Goal: Information Seeking & Learning: Learn about a topic

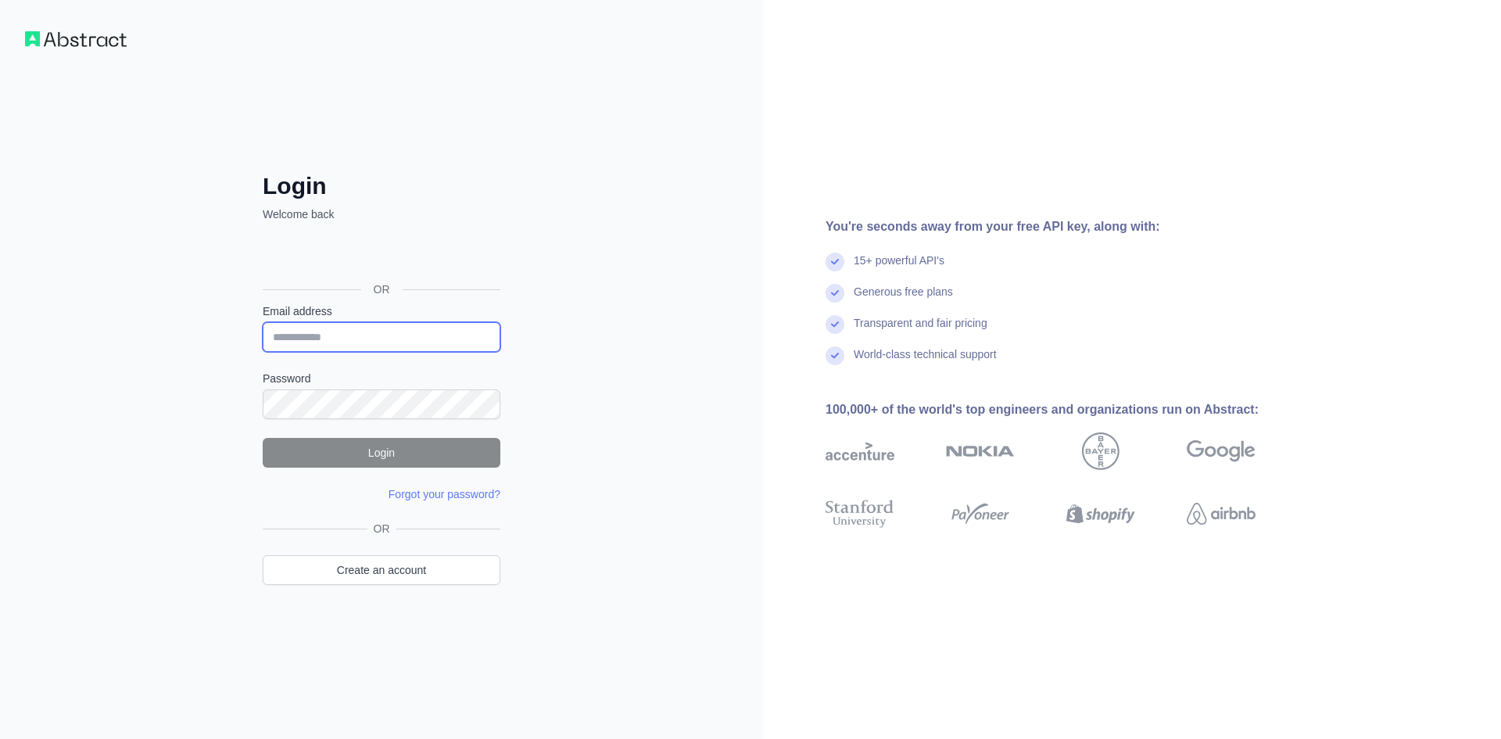
type input "**********"
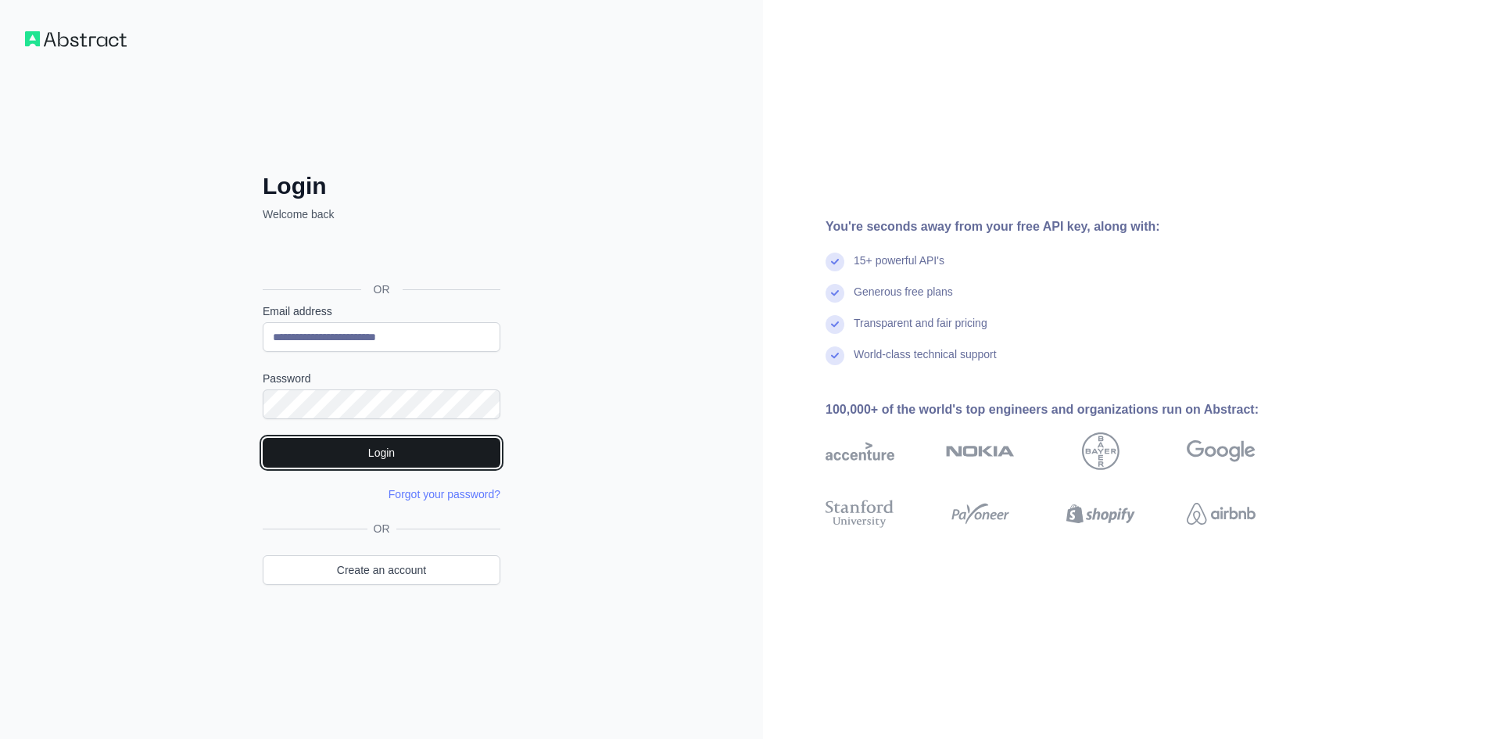
click at [397, 460] on button "Login" at bounding box center [382, 453] width 238 height 30
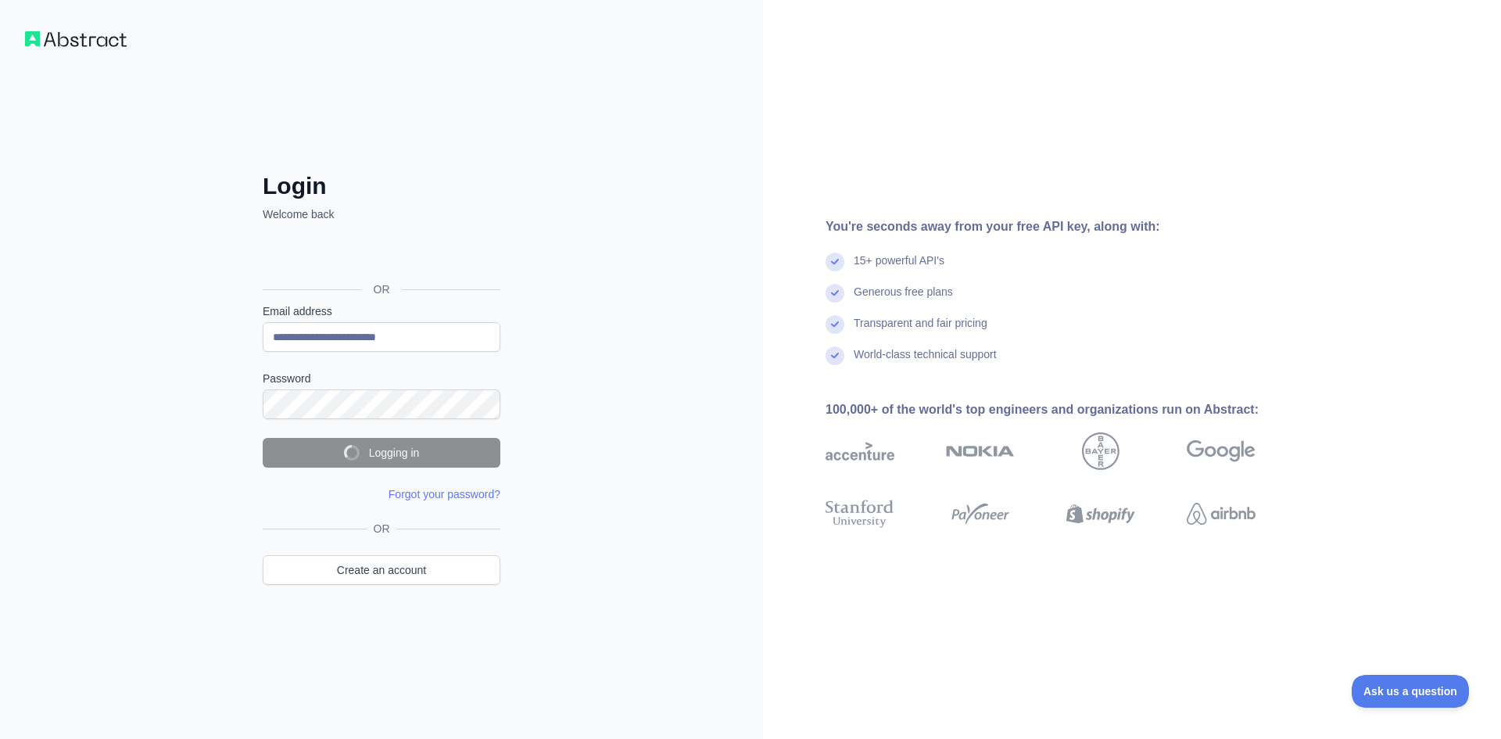
click at [752, 403] on div "**********" at bounding box center [381, 369] width 763 height 739
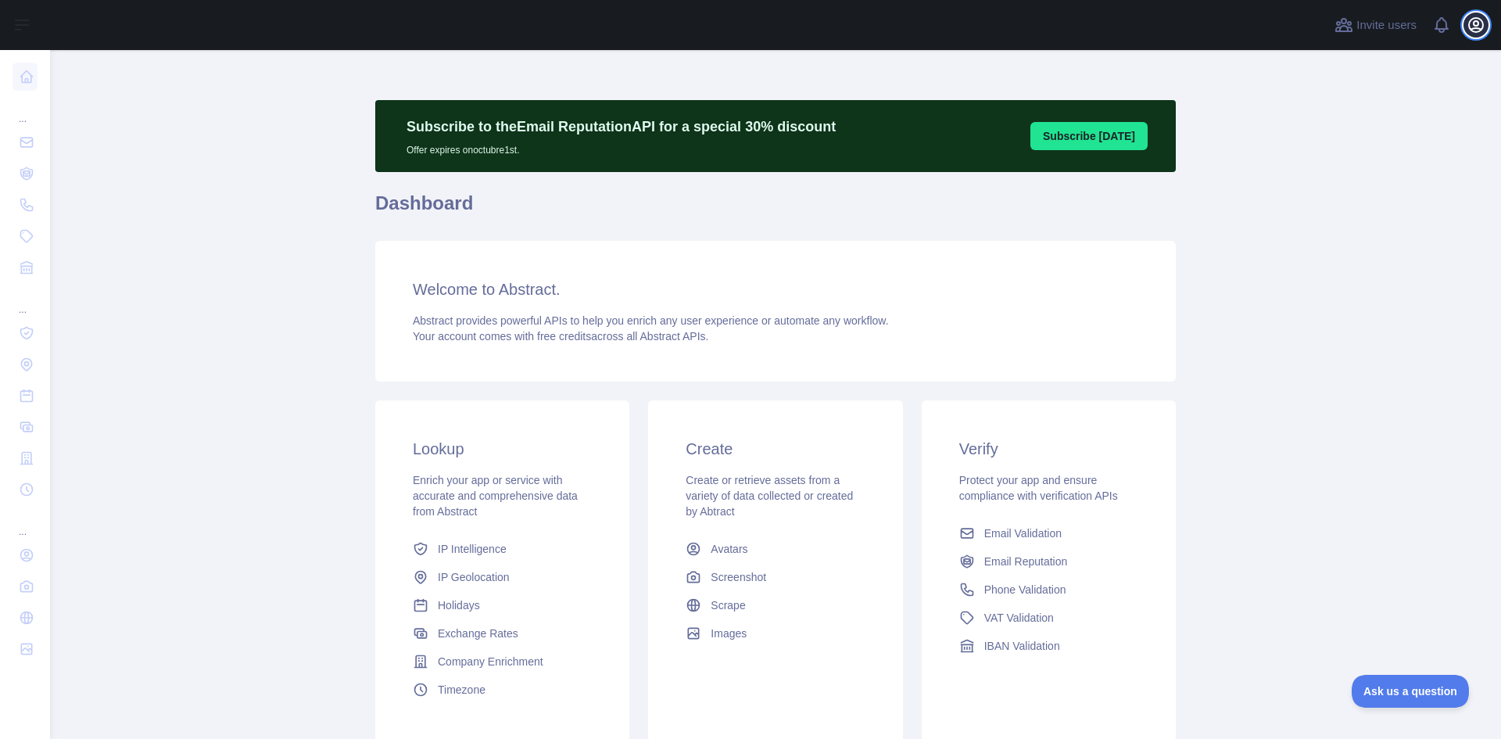
click at [1480, 30] on icon "button" at bounding box center [1476, 25] width 14 height 14
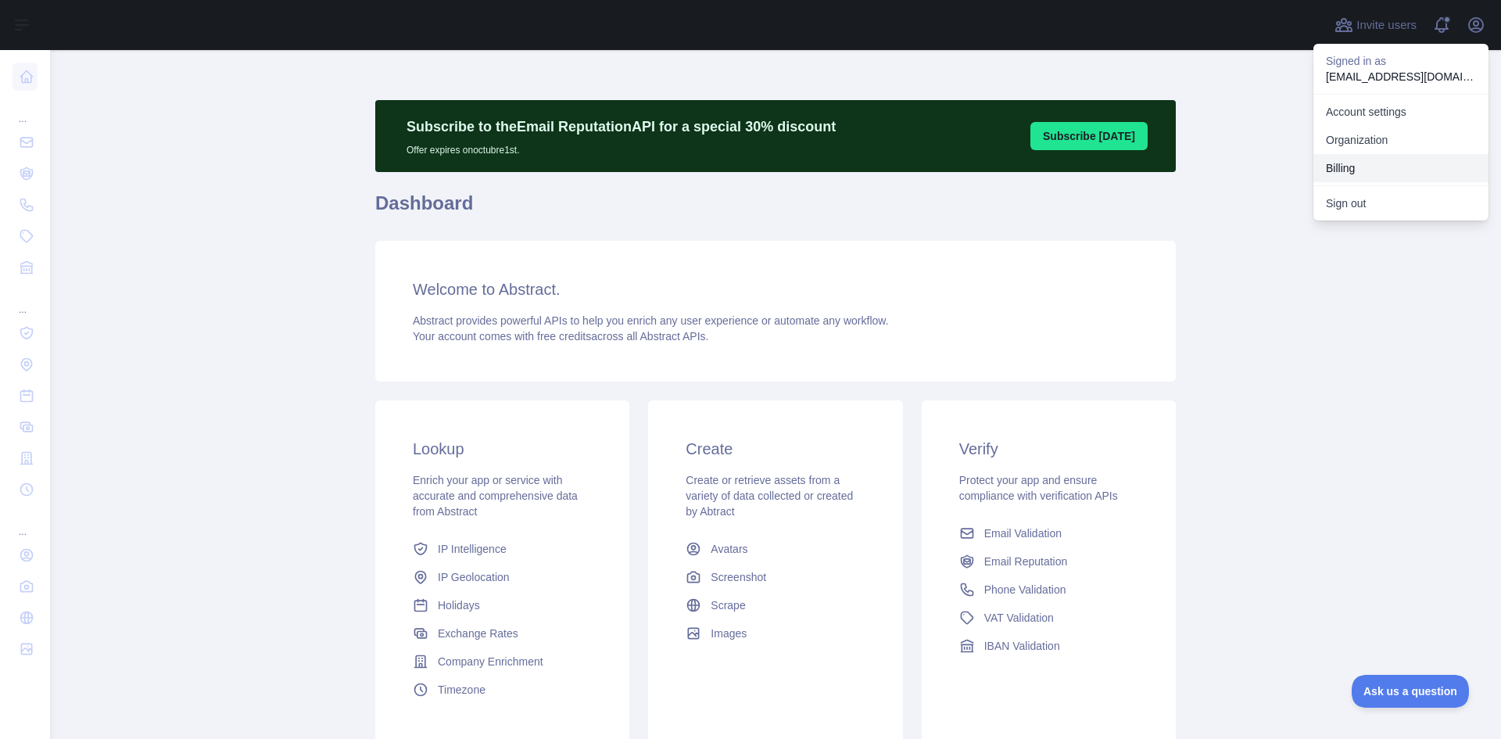
click at [1362, 164] on button "Billing" at bounding box center [1401, 168] width 175 height 28
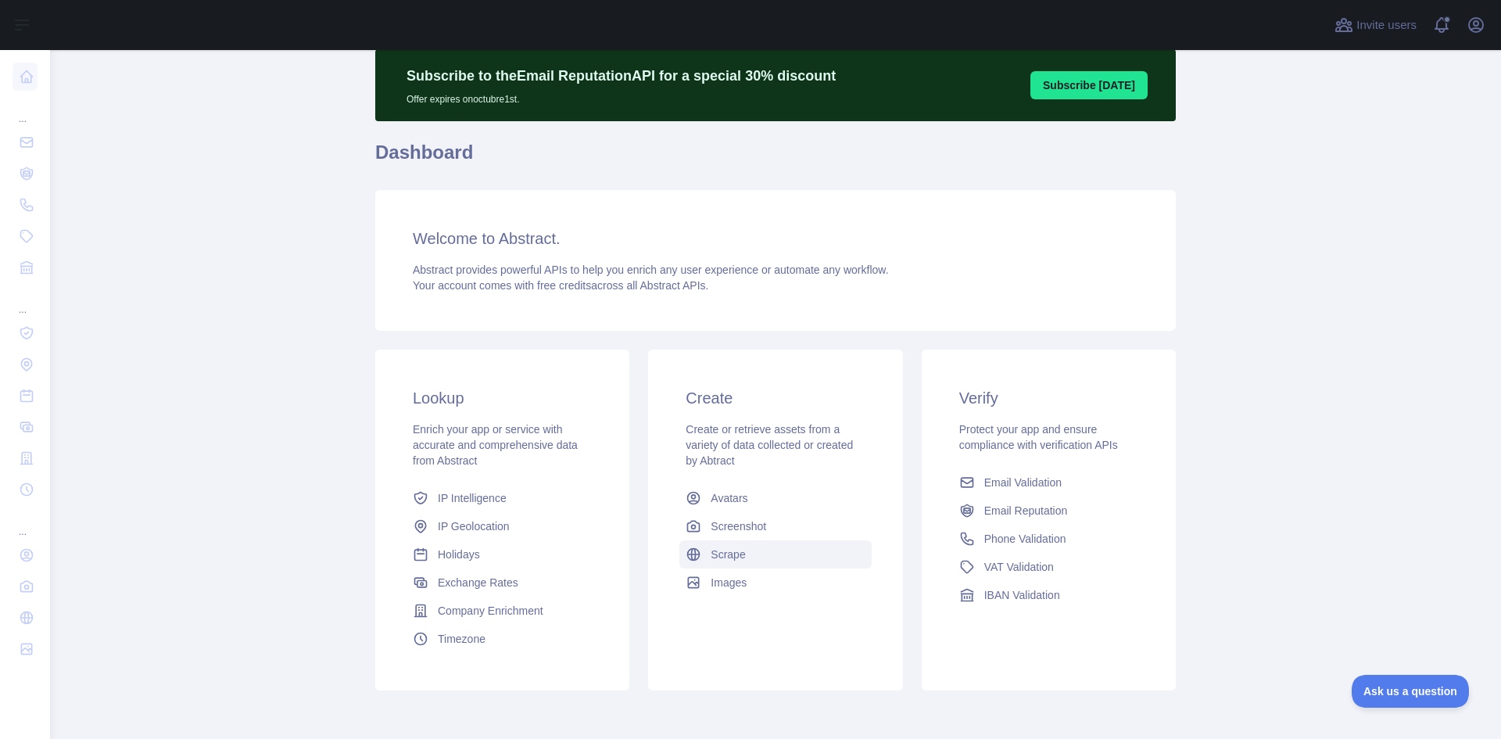
scroll to position [118, 0]
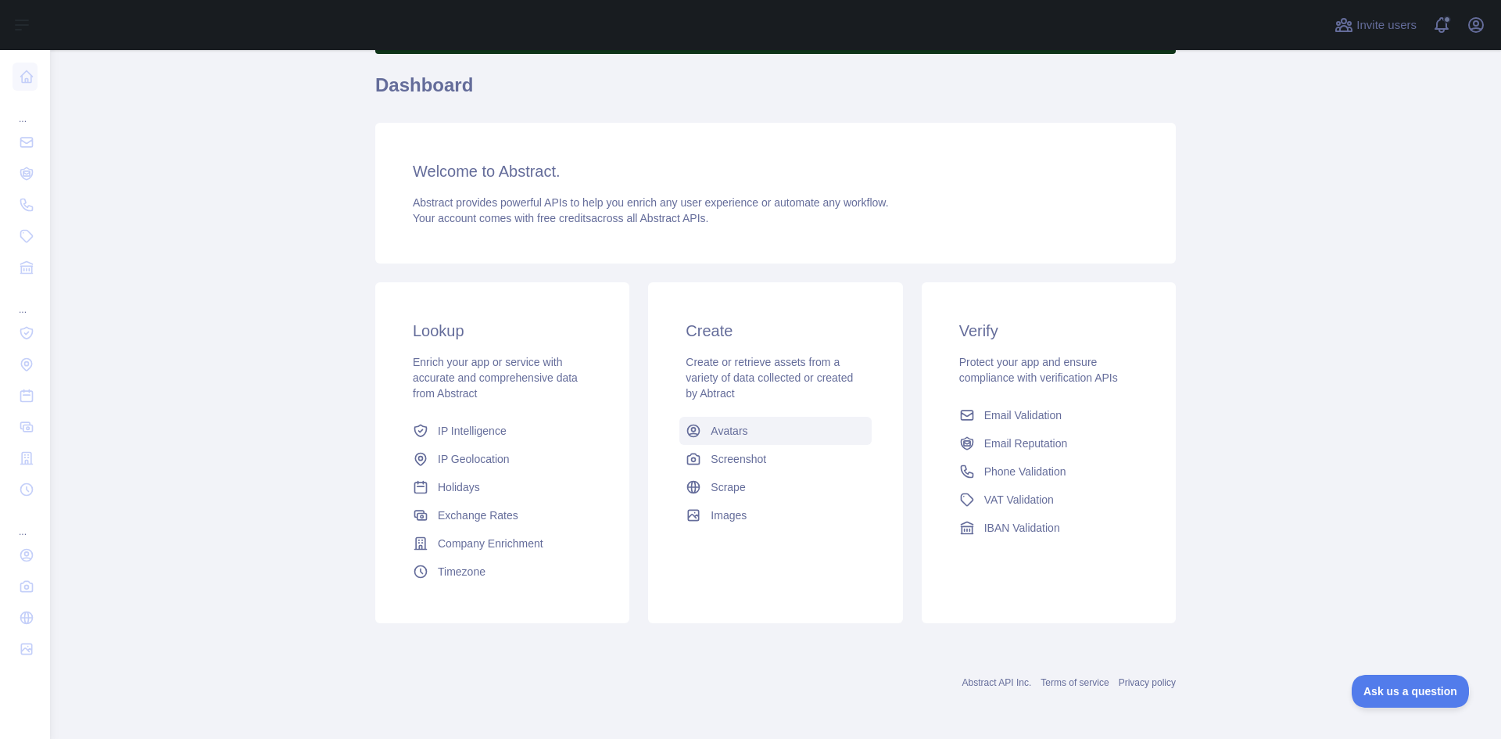
click at [772, 439] on link "Avatars" at bounding box center [775, 431] width 192 height 28
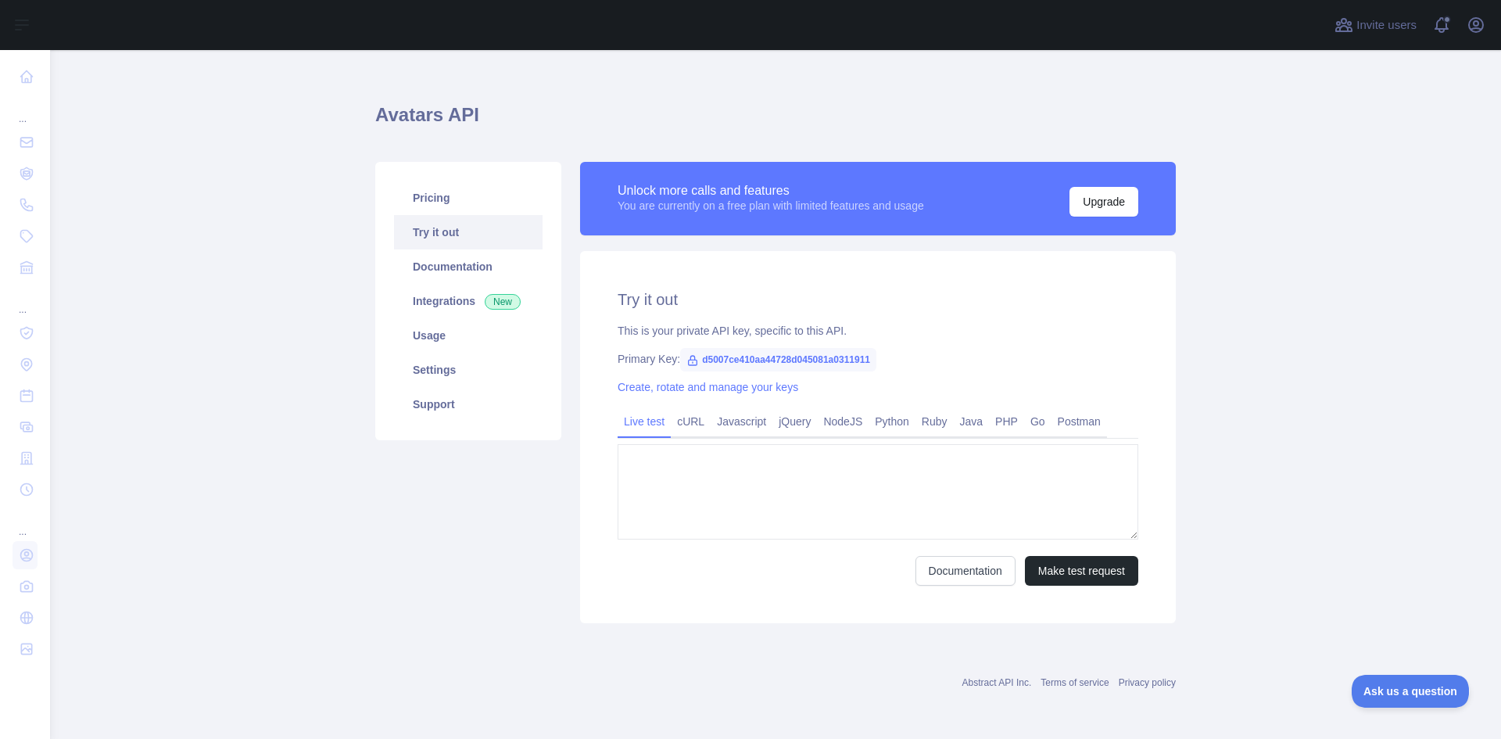
type textarea "**********"
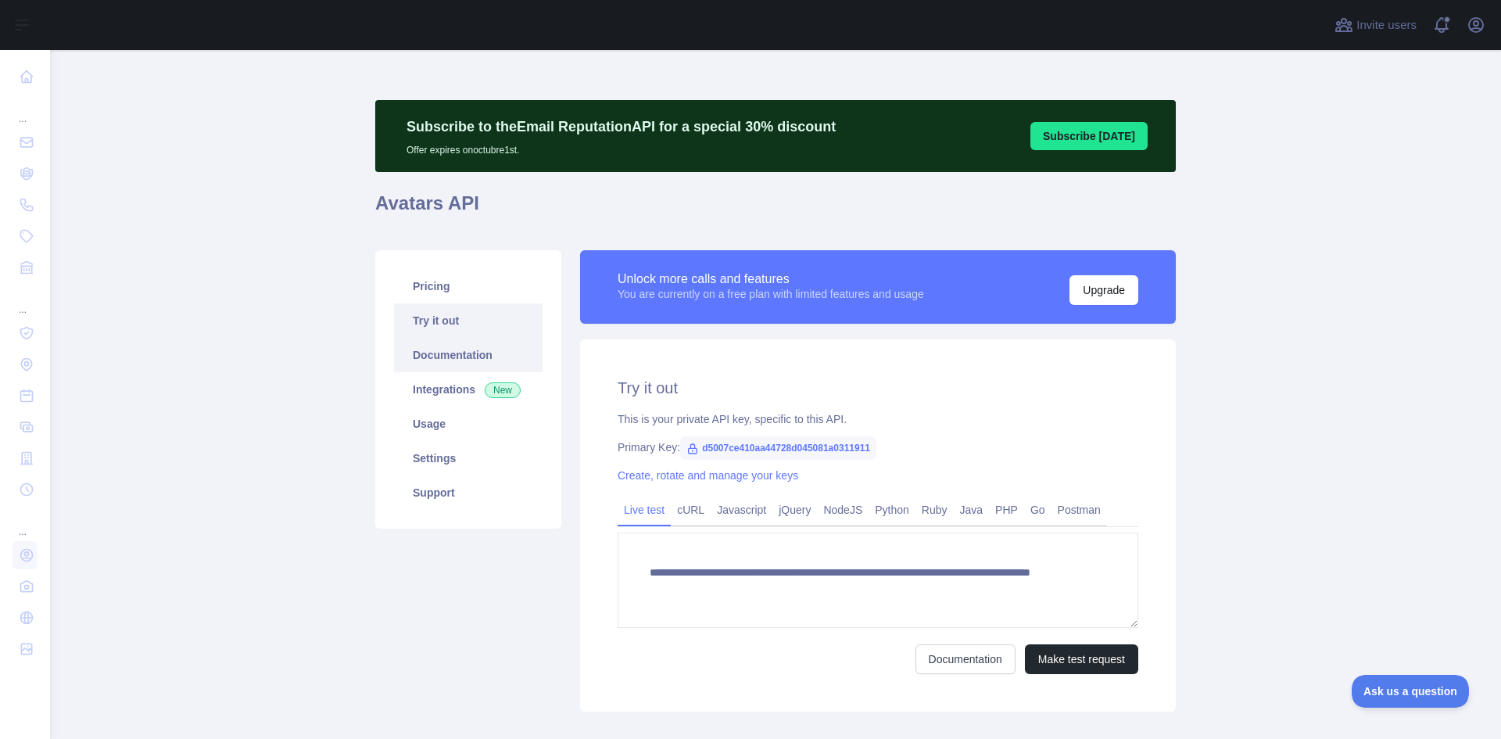
click at [471, 345] on link "Documentation" at bounding box center [468, 355] width 149 height 34
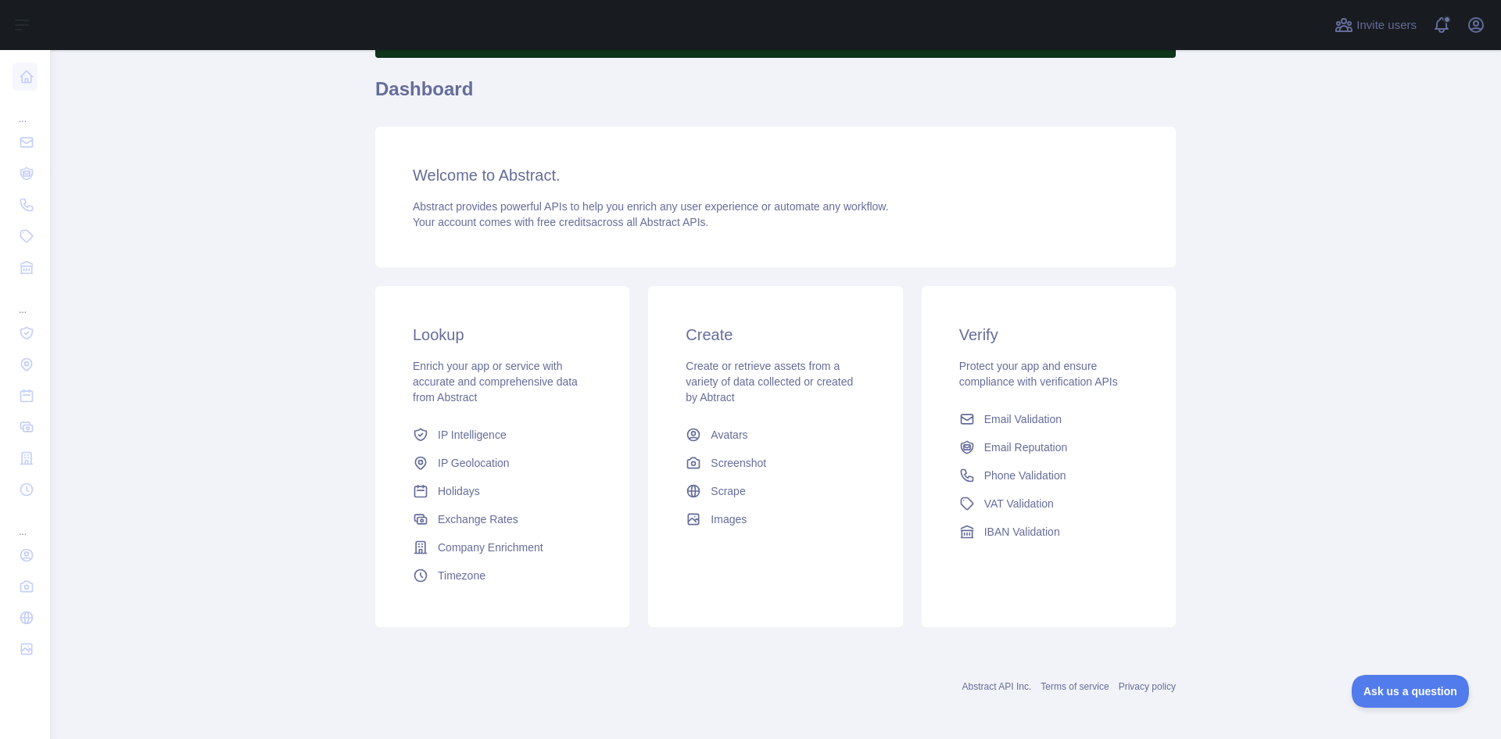
scroll to position [118, 0]
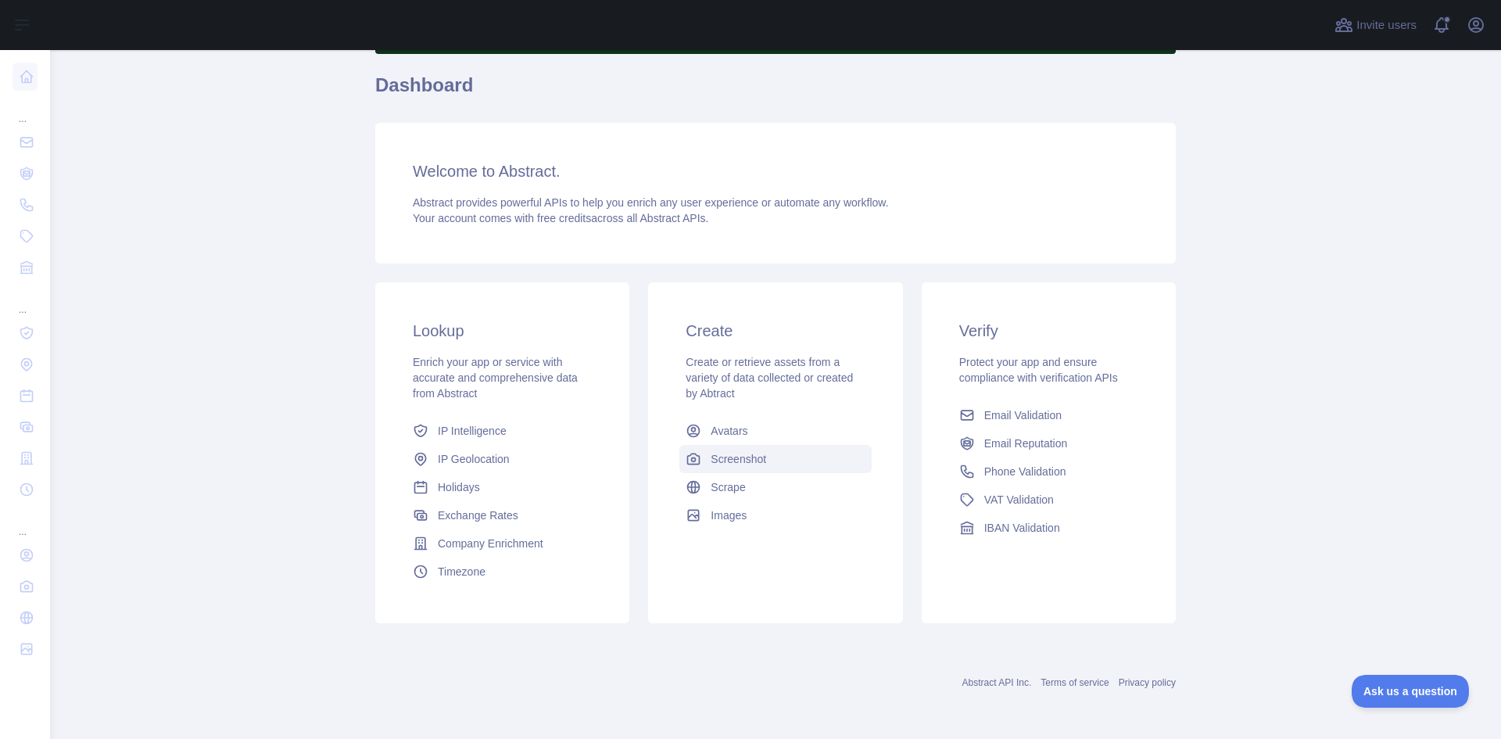
click at [752, 454] on span "Screenshot" at bounding box center [739, 459] width 56 height 16
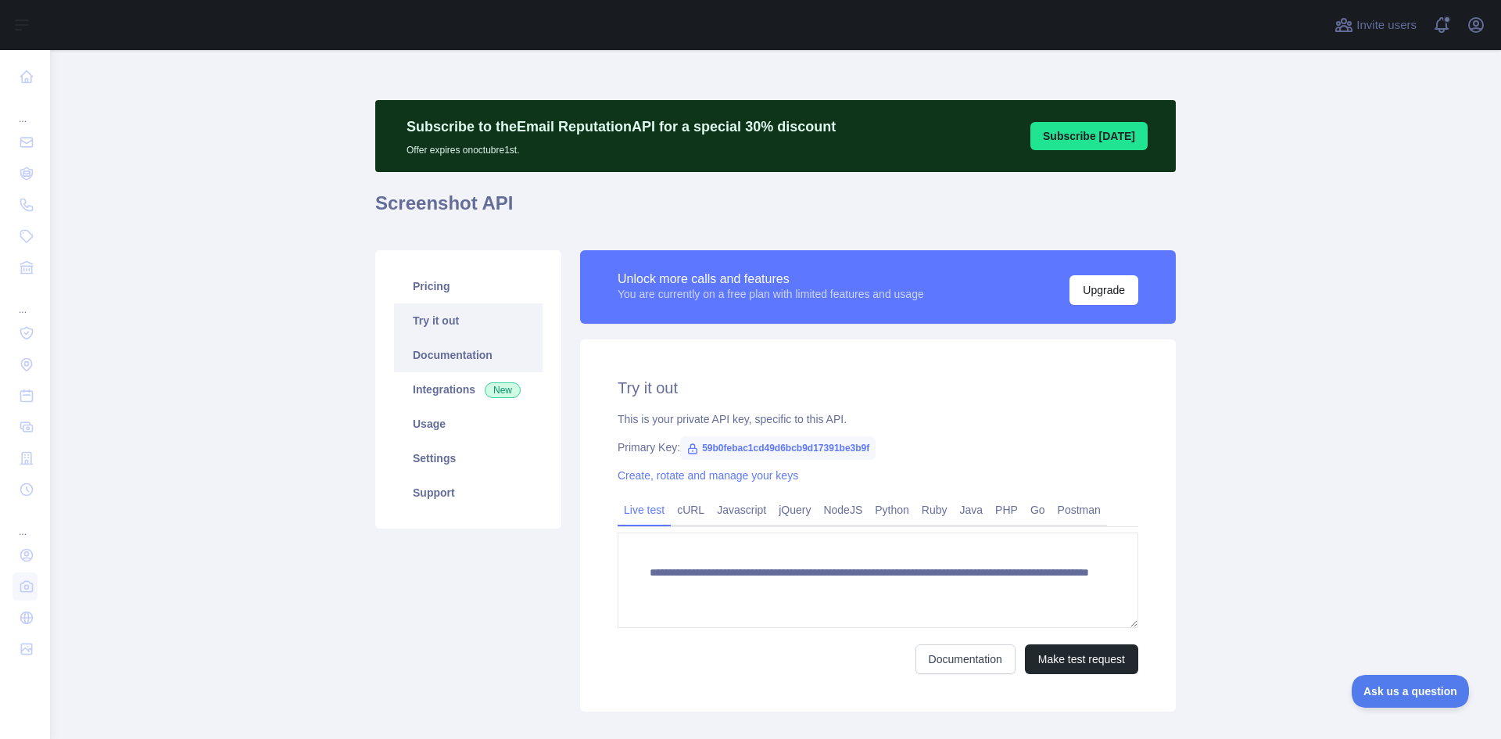
click at [463, 349] on link "Documentation" at bounding box center [468, 355] width 149 height 34
click at [437, 356] on link "Documentation" at bounding box center [468, 355] width 149 height 34
click at [428, 396] on link "Integrations New" at bounding box center [468, 389] width 149 height 34
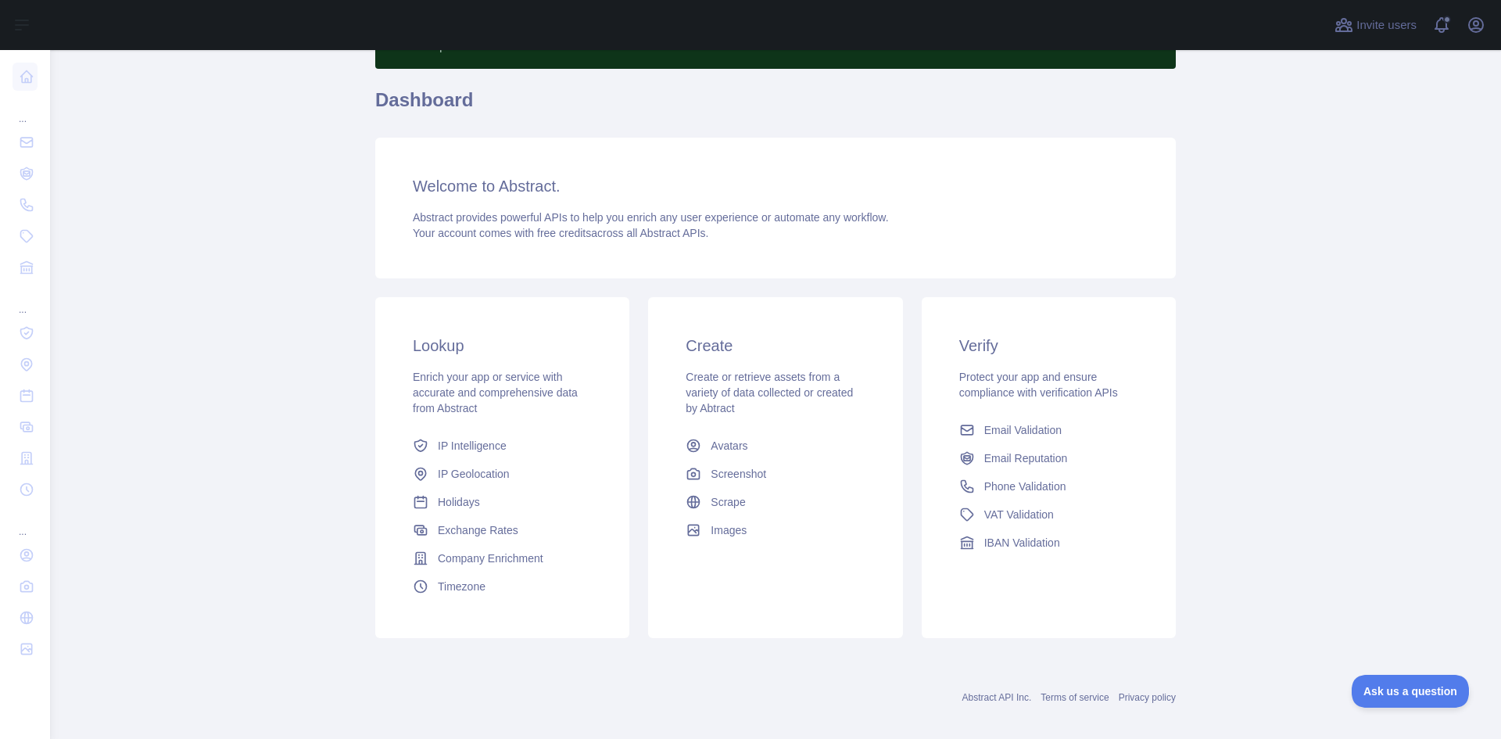
scroll to position [118, 0]
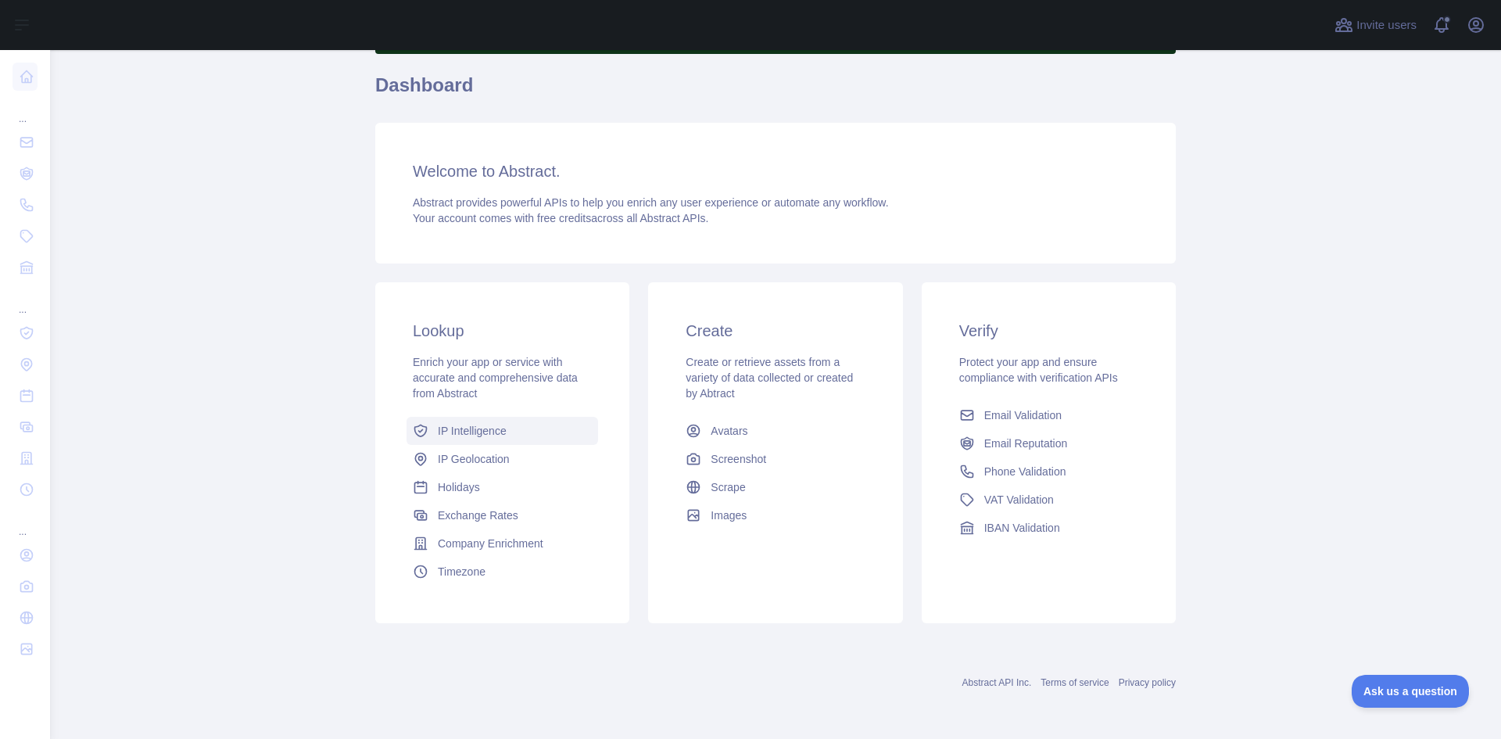
click at [530, 431] on link "IP Intelligence" at bounding box center [503, 431] width 192 height 28
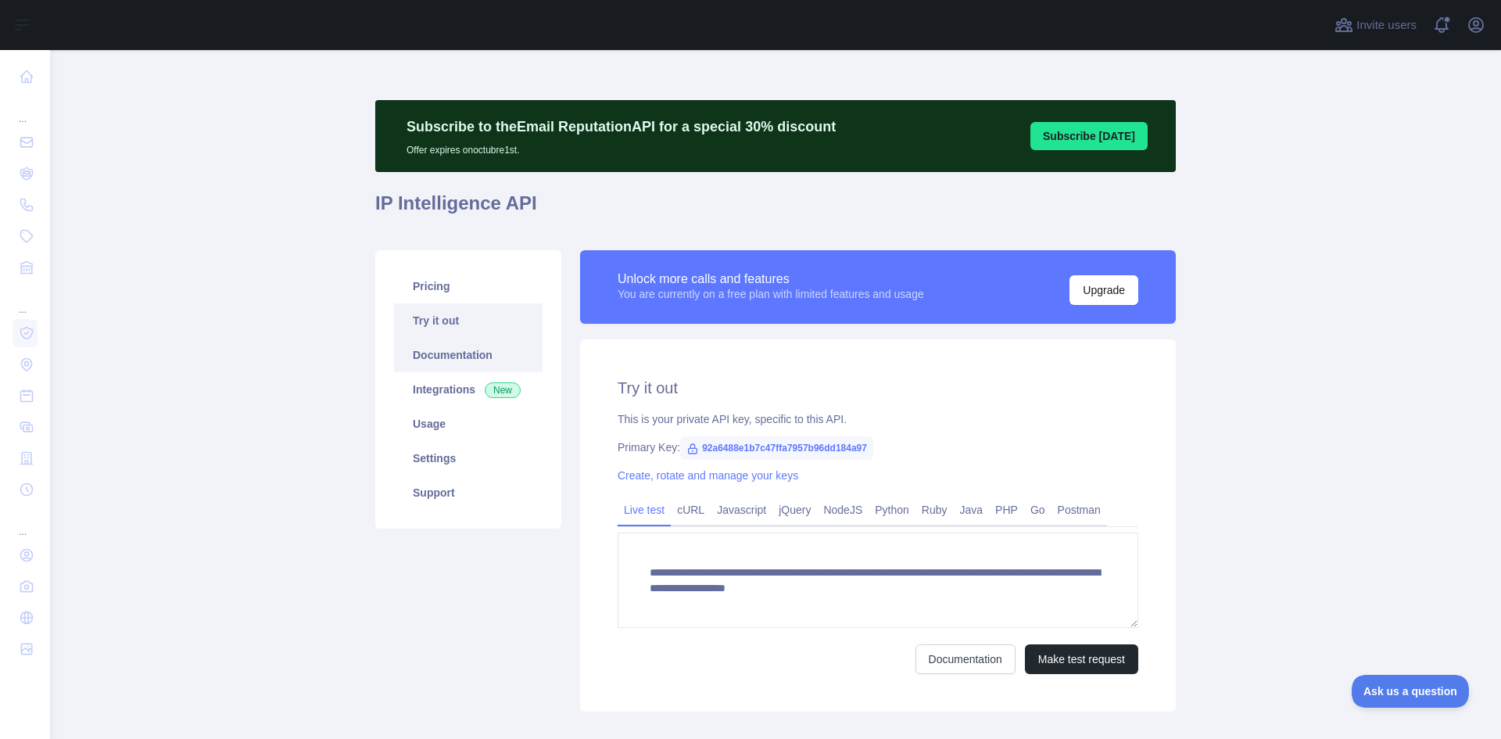
click at [463, 348] on link "Documentation" at bounding box center [468, 355] width 149 height 34
